Goal: Check status: Check status

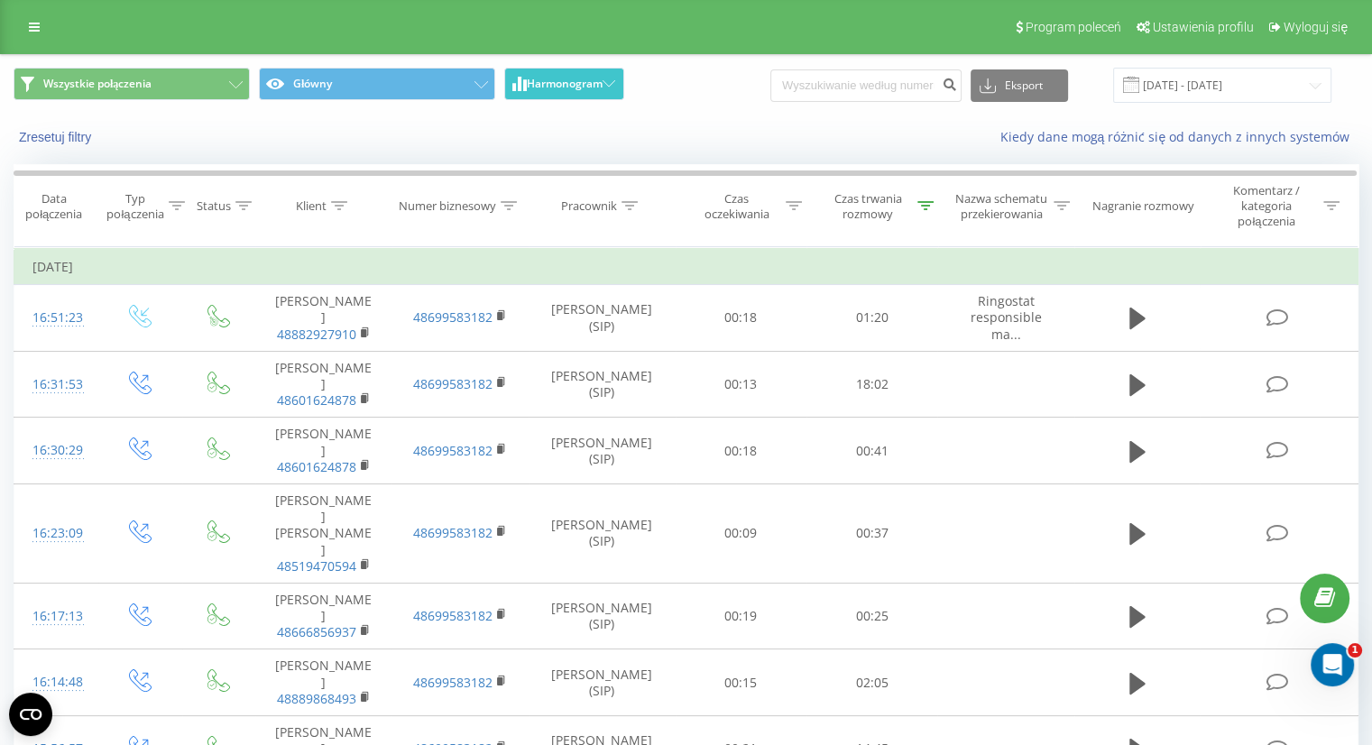
click at [534, 79] on span "Harmonogram" at bounding box center [565, 84] width 76 height 13
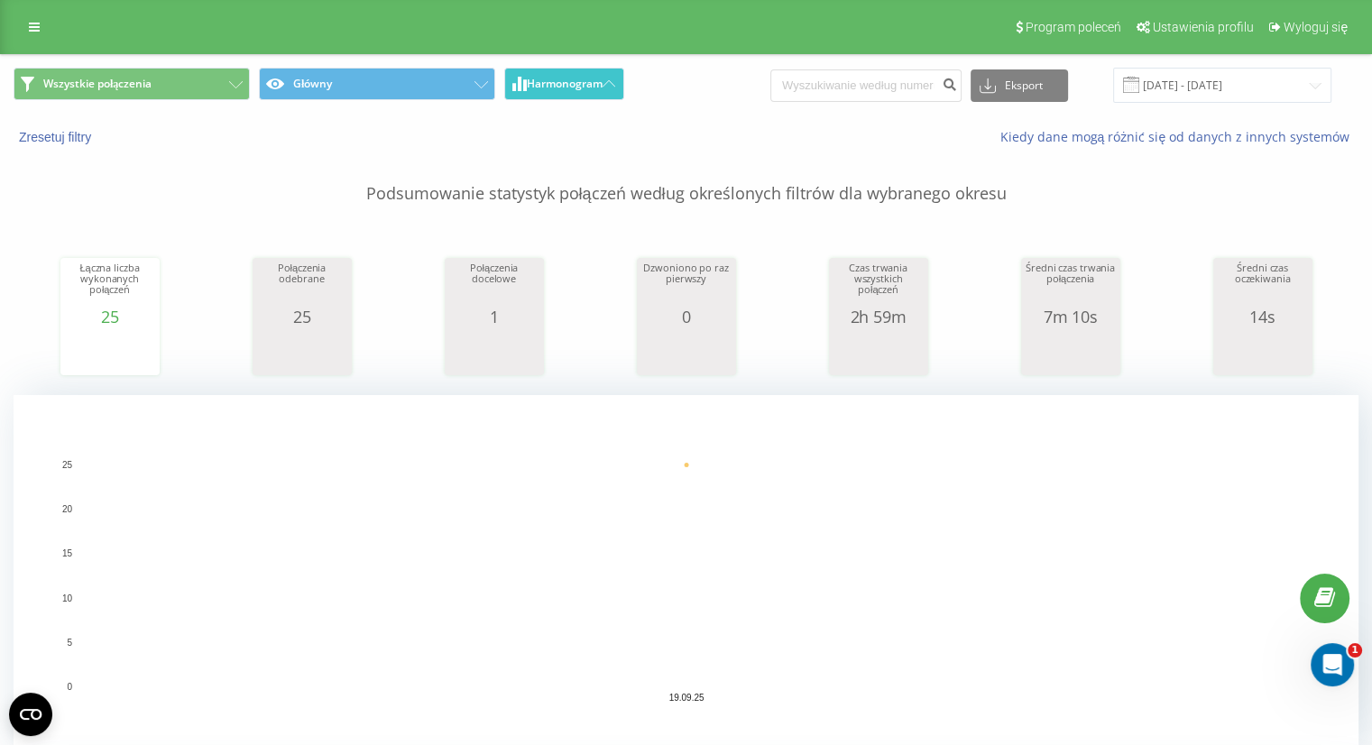
click at [534, 79] on span "Harmonogram" at bounding box center [565, 84] width 76 height 13
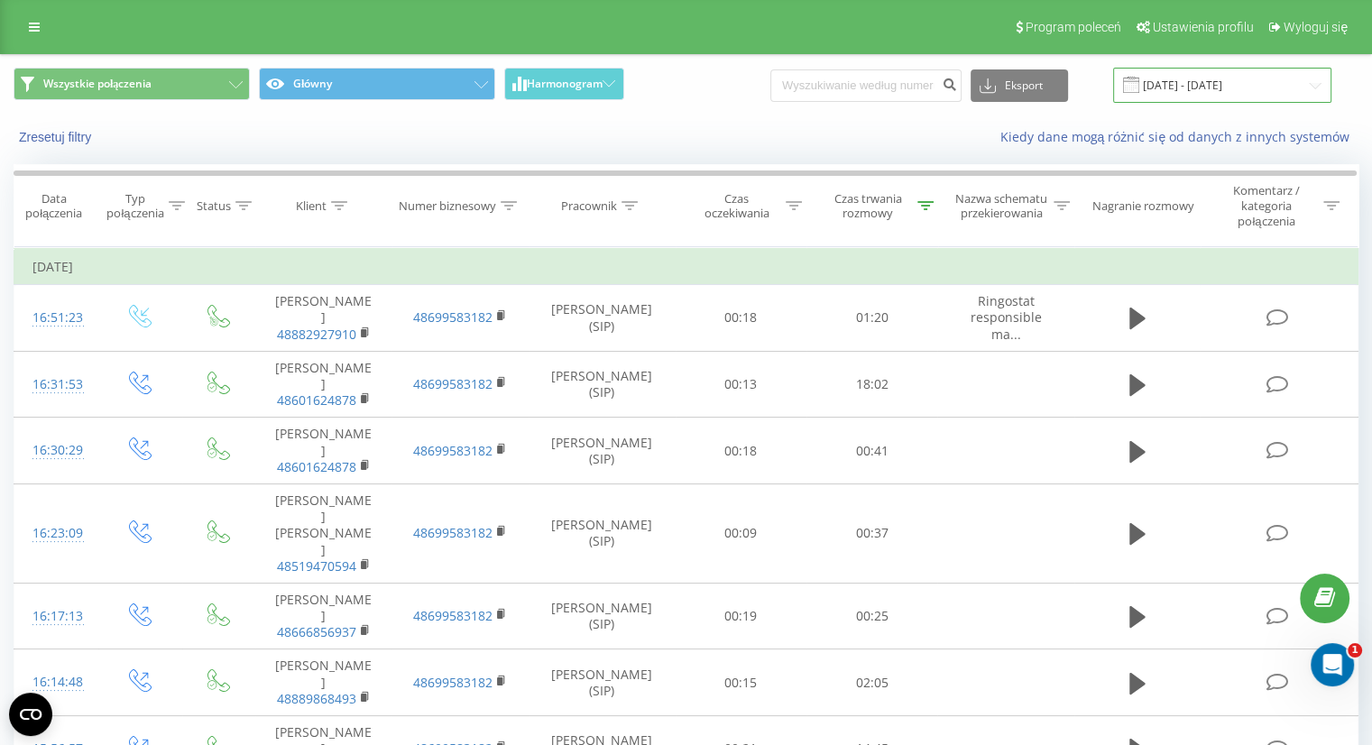
click at [1199, 78] on input "[DATE] - [DATE]" at bounding box center [1222, 85] width 218 height 35
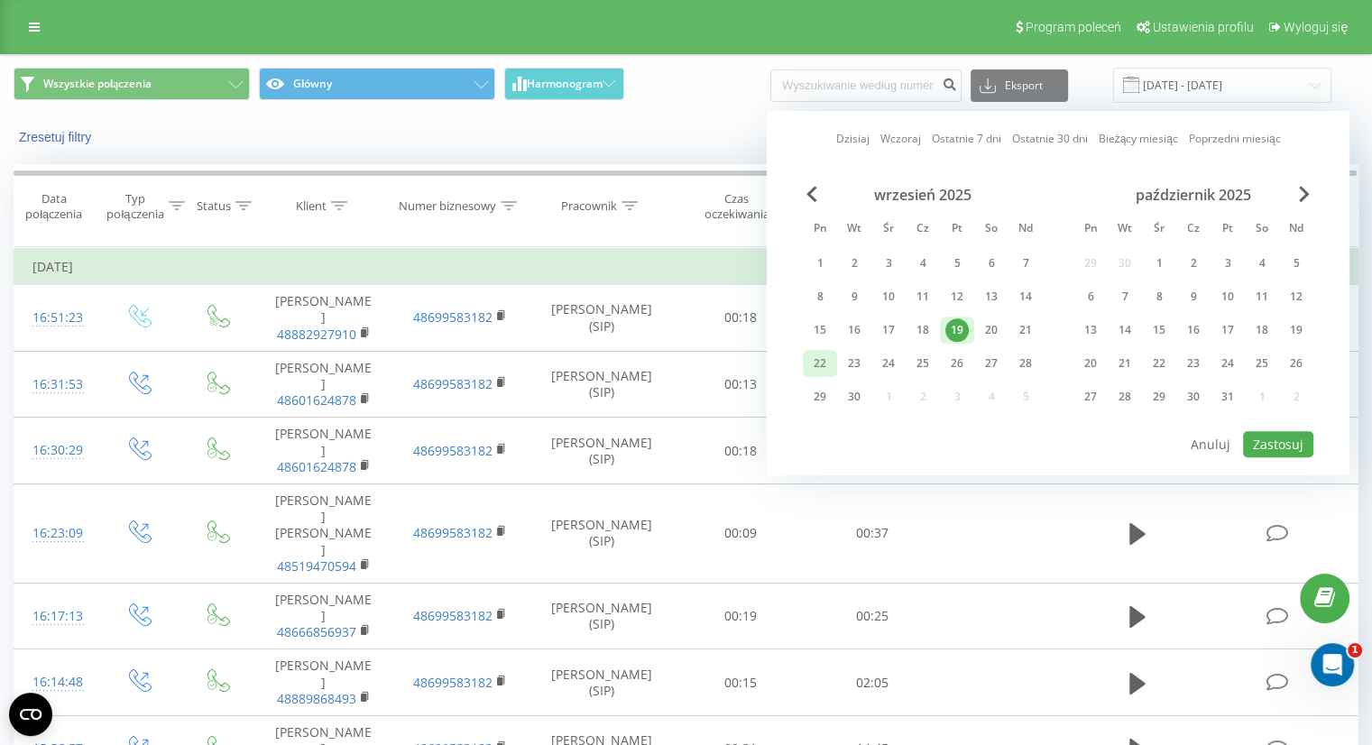
click at [821, 350] on div "22" at bounding box center [820, 363] width 34 height 27
click at [1292, 442] on button "Zastosuj" at bounding box center [1278, 444] width 70 height 26
type input "[DATE] - [DATE]"
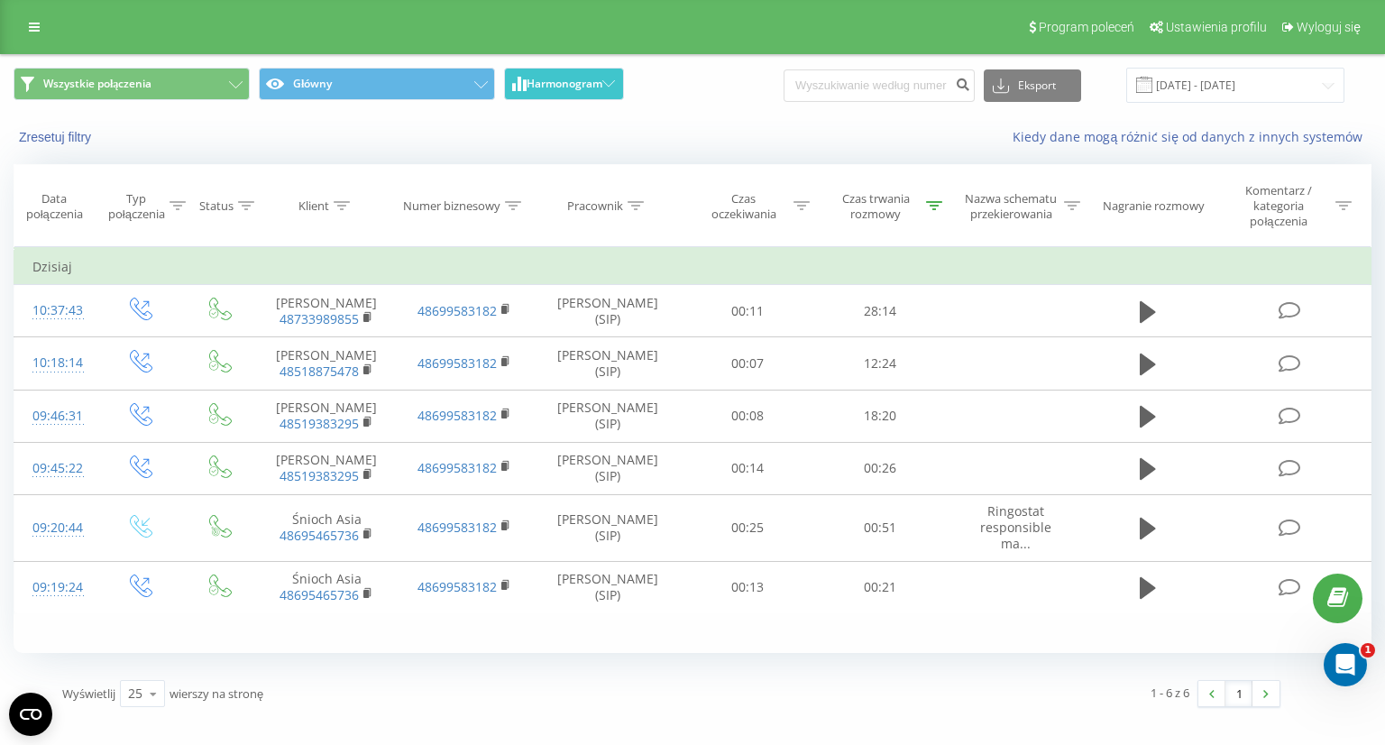
click at [610, 69] on button "Harmonogram" at bounding box center [564, 84] width 120 height 32
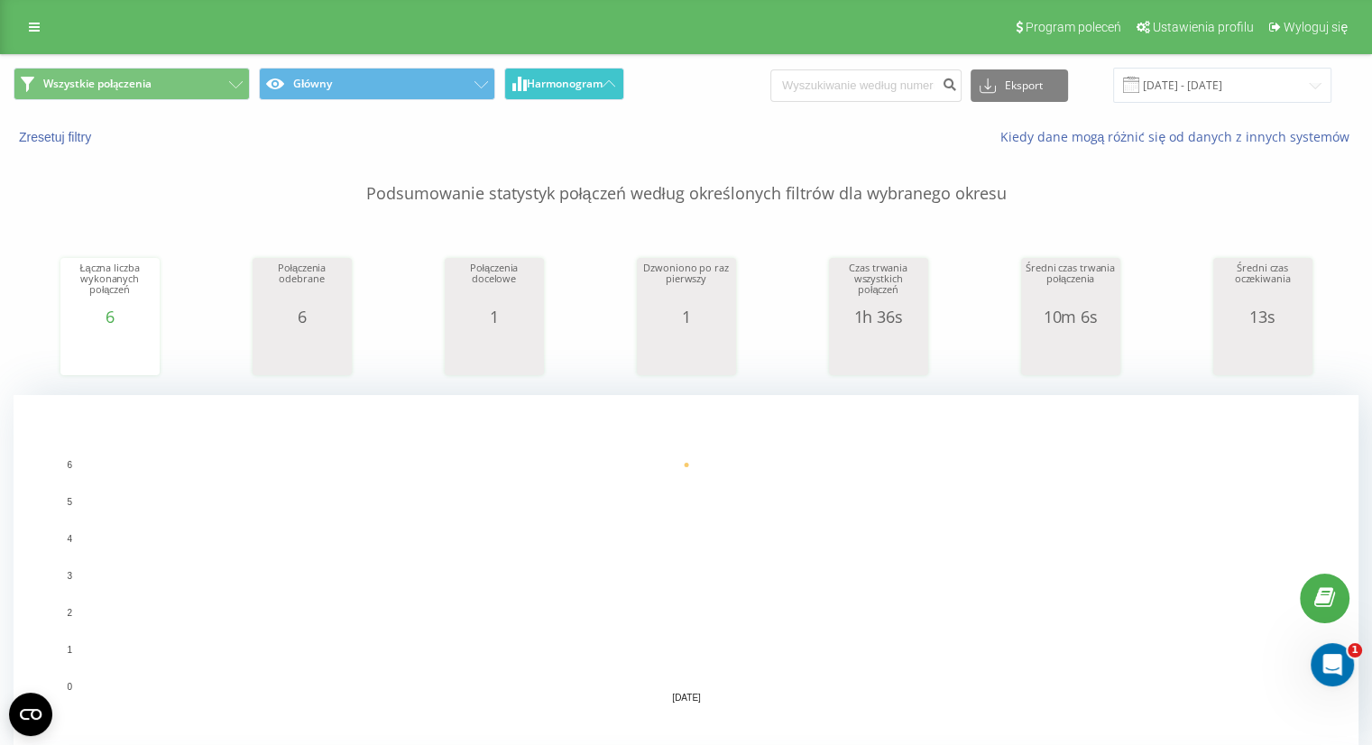
click at [603, 69] on button "Harmonogram" at bounding box center [564, 84] width 120 height 32
